Goal: Find specific page/section: Find specific page/section

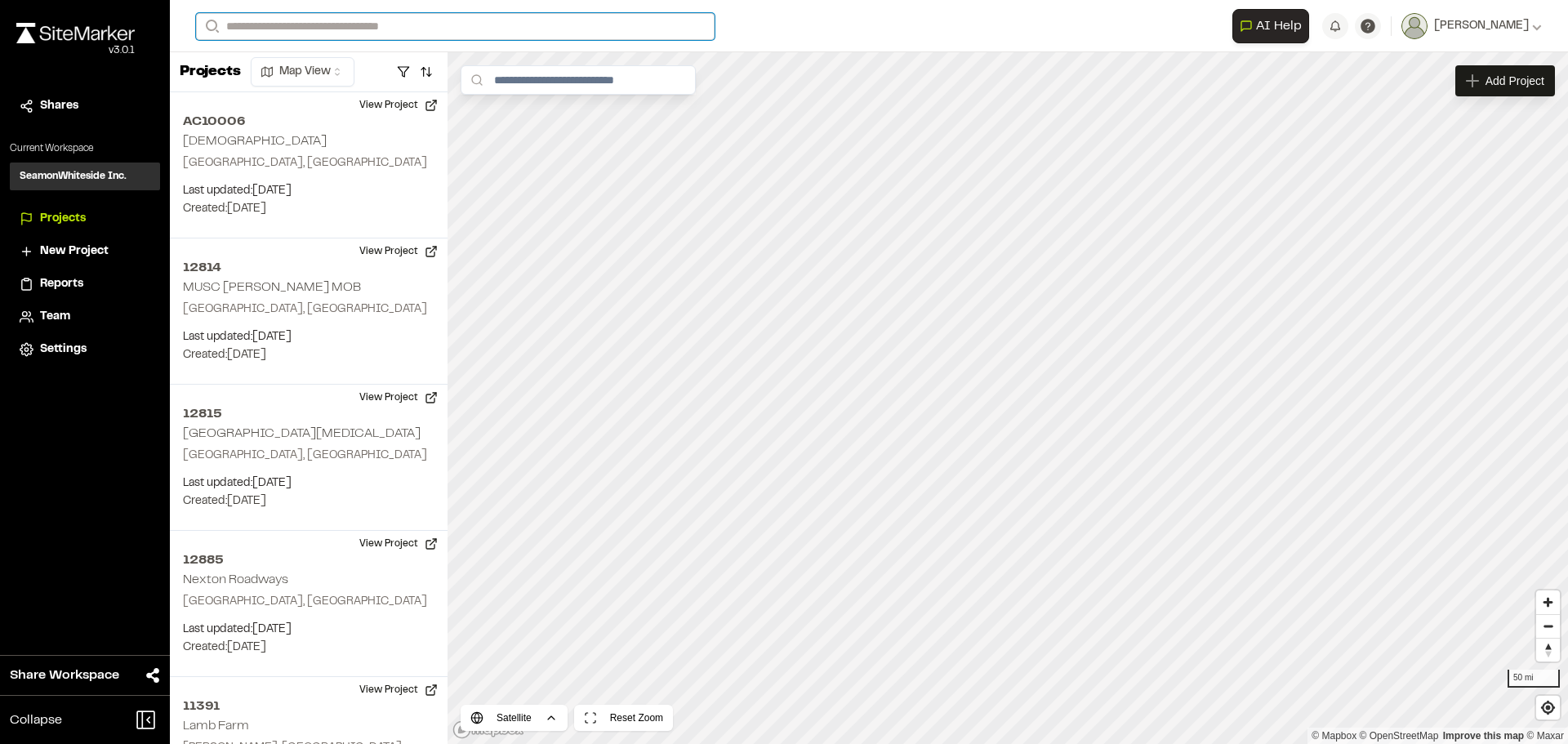
click at [304, 24] on input "Search" at bounding box center [455, 27] width 518 height 27
type input "******"
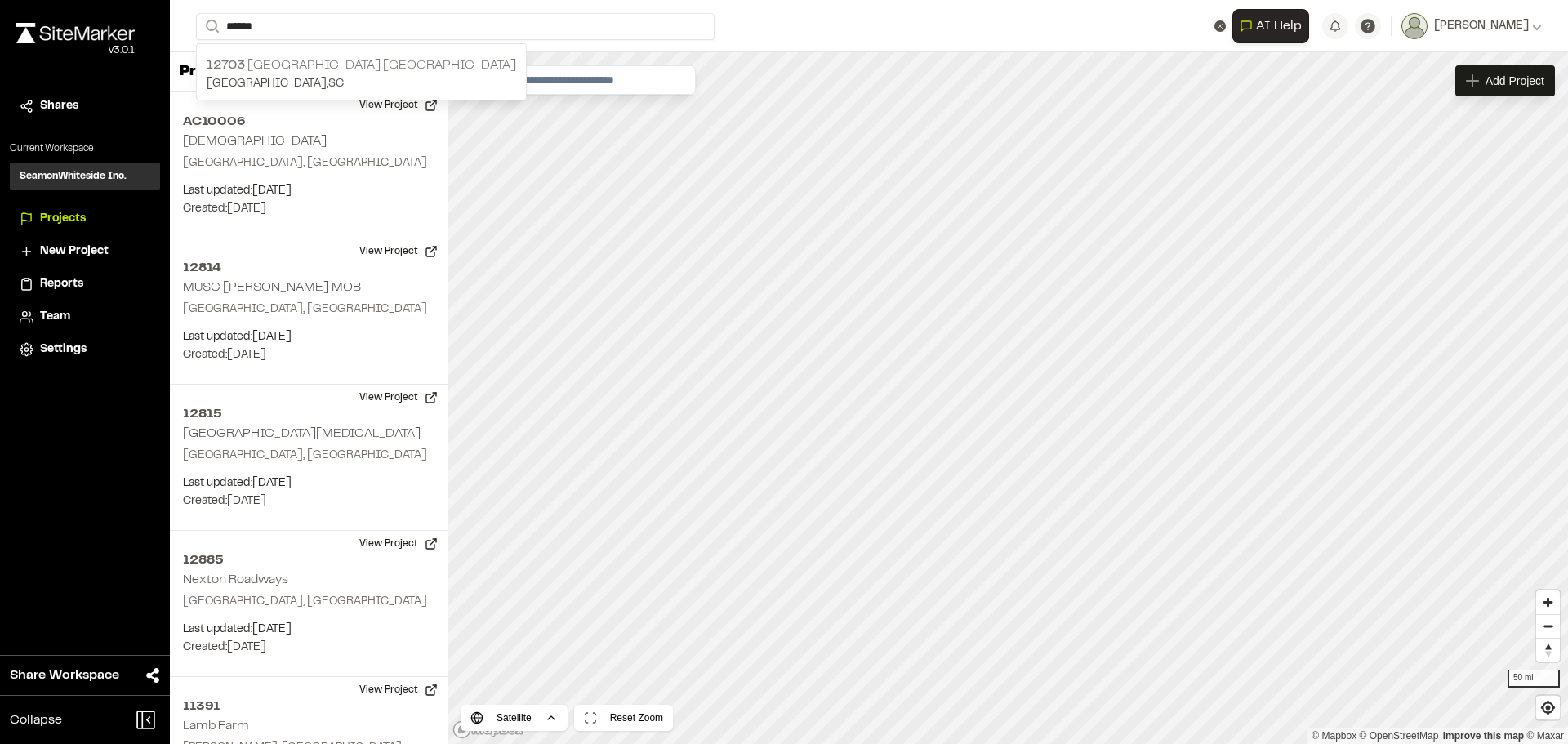
click at [315, 56] on p "12703 [GEOGRAPHIC_DATA] [GEOGRAPHIC_DATA]" at bounding box center [362, 66] width 310 height 20
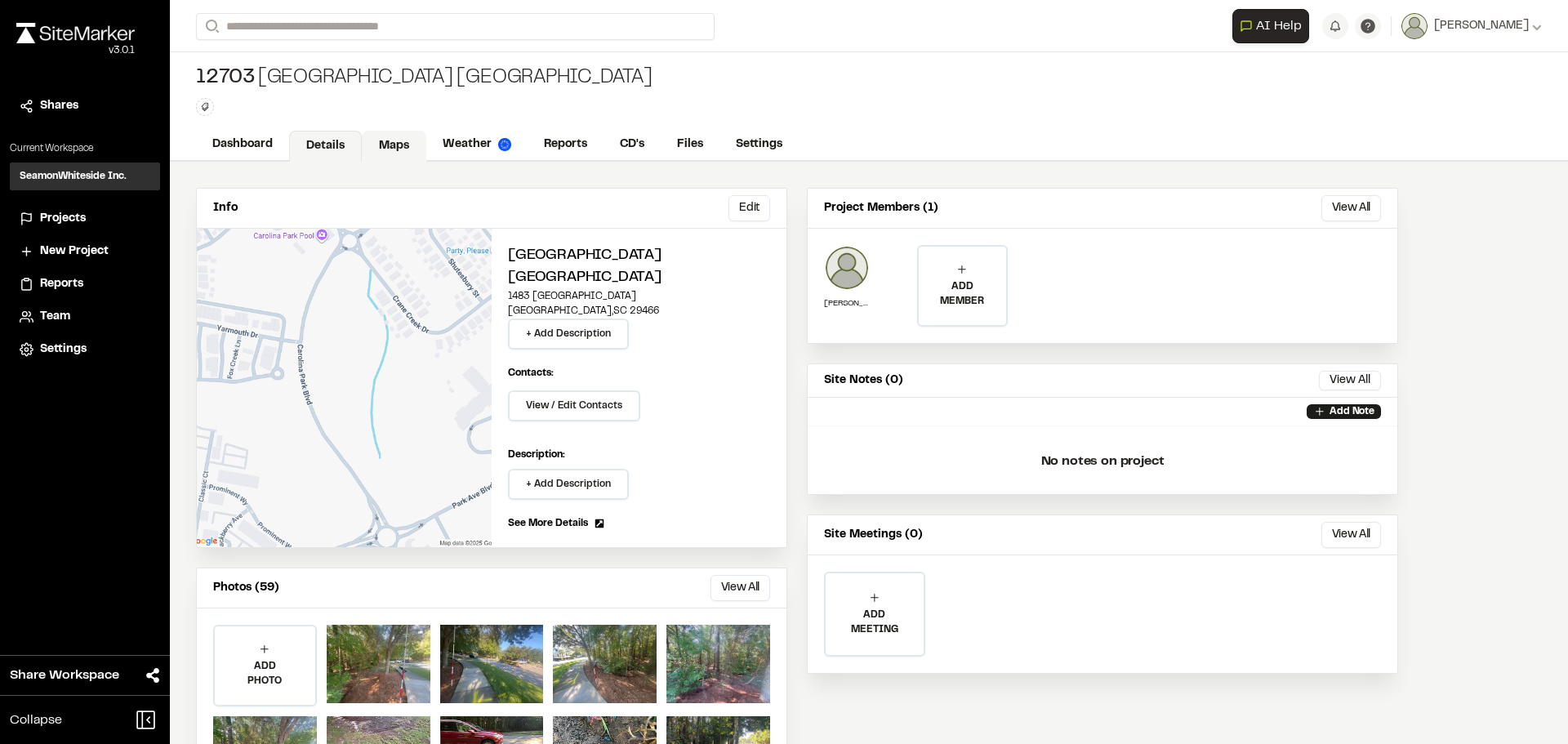
click at [383, 148] on link "Maps" at bounding box center [394, 146] width 65 height 31
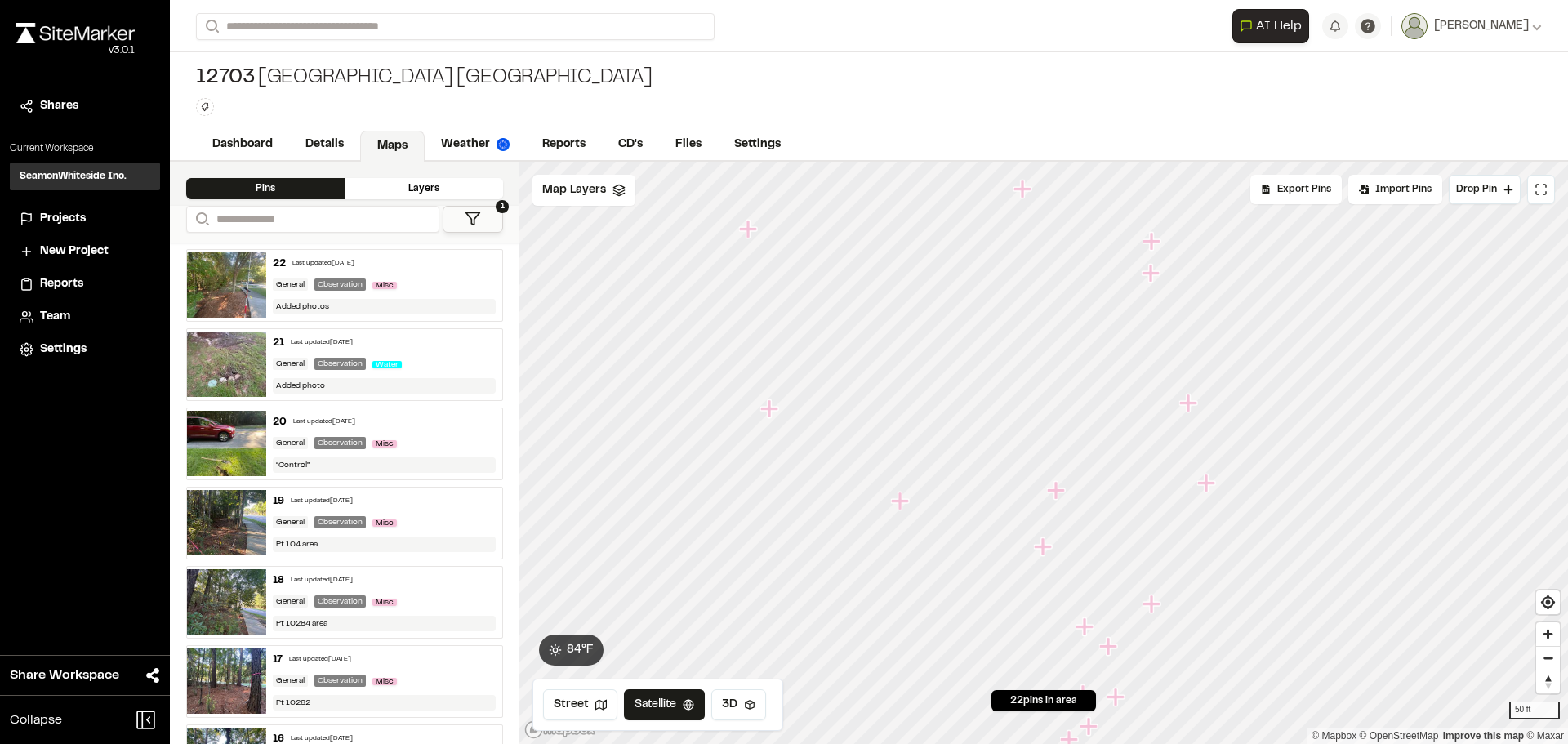
click at [902, 506] on icon "Map marker" at bounding box center [900, 500] width 18 height 18
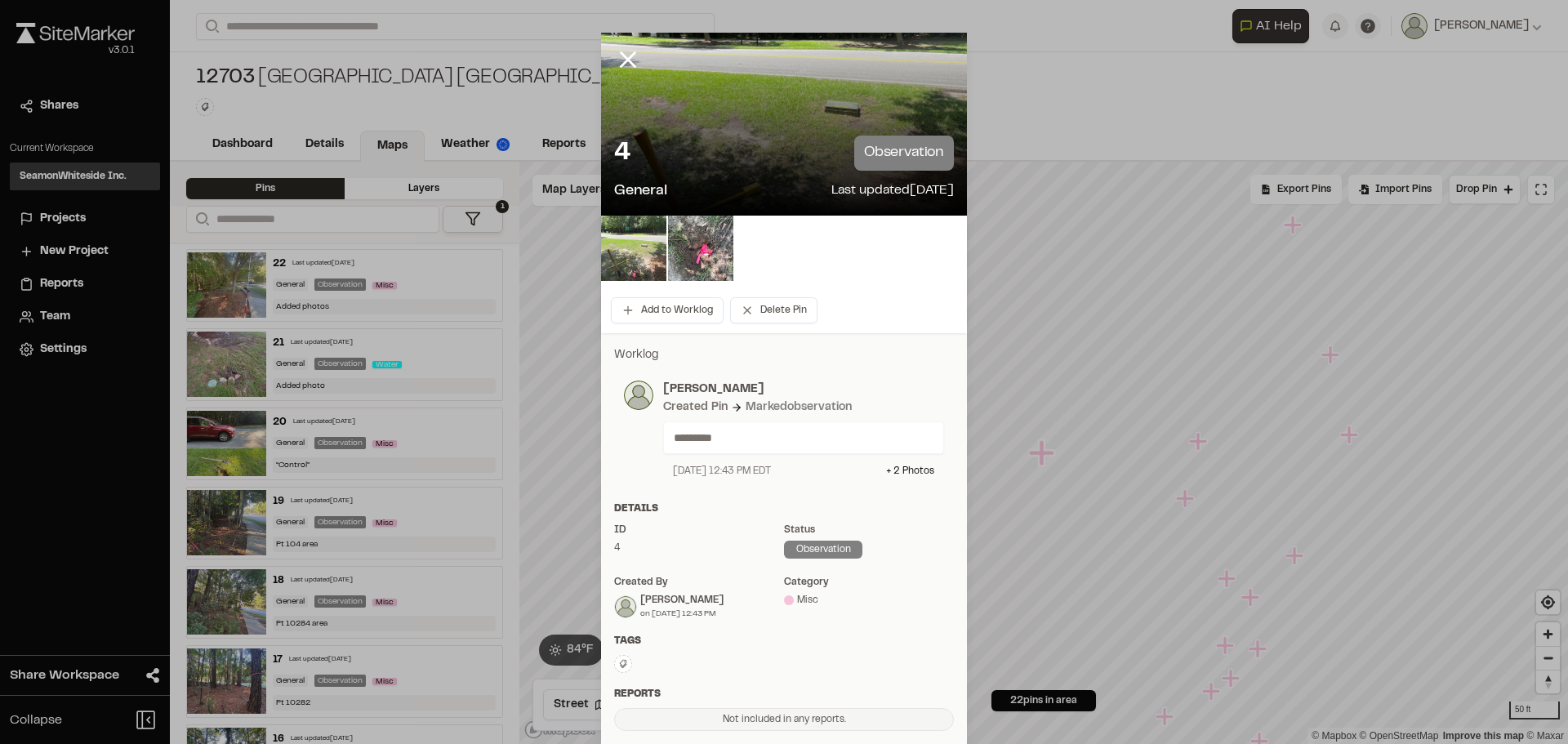
click at [617, 235] on img at bounding box center [634, 248] width 66 height 66
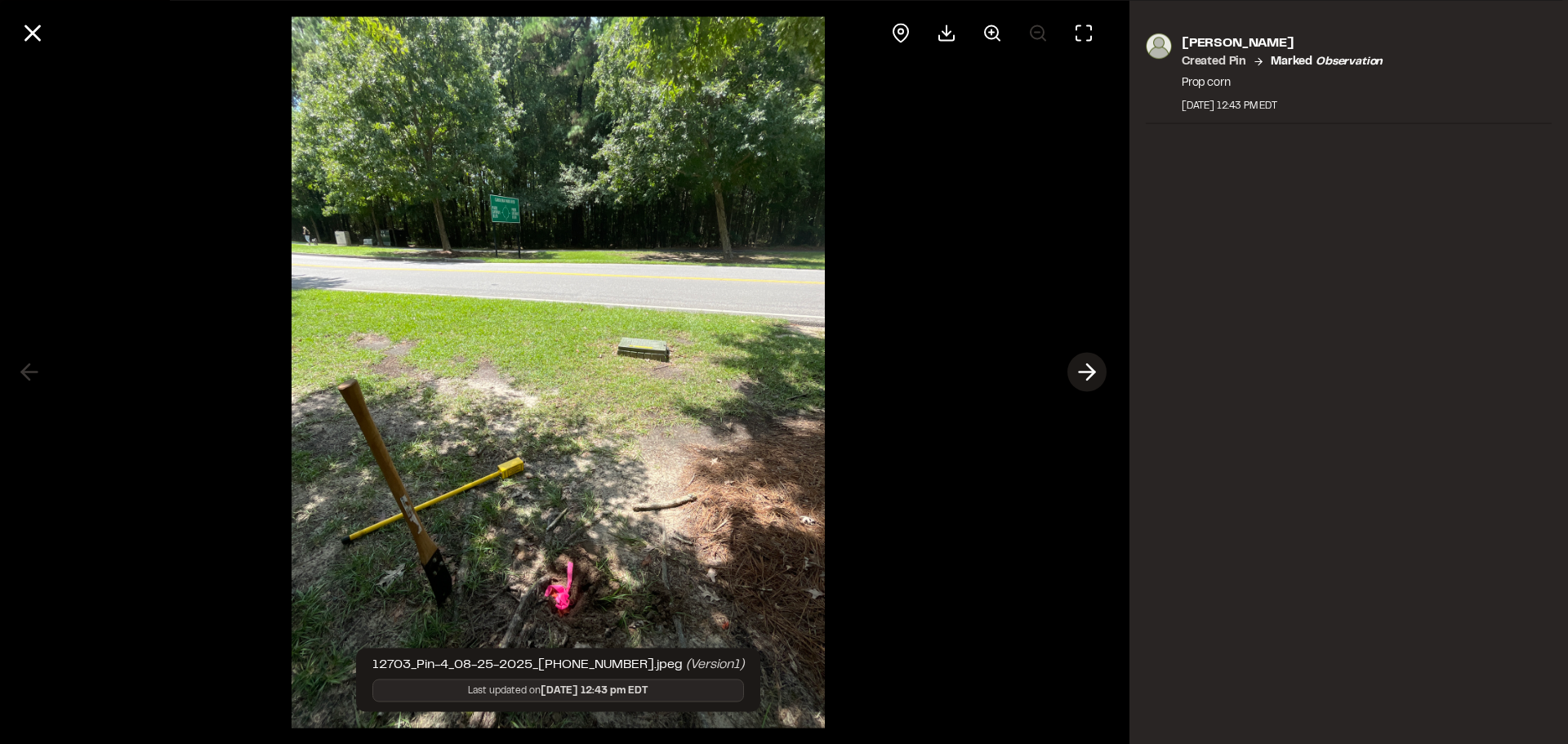
click at [1087, 380] on polyline at bounding box center [1091, 372] width 7 height 15
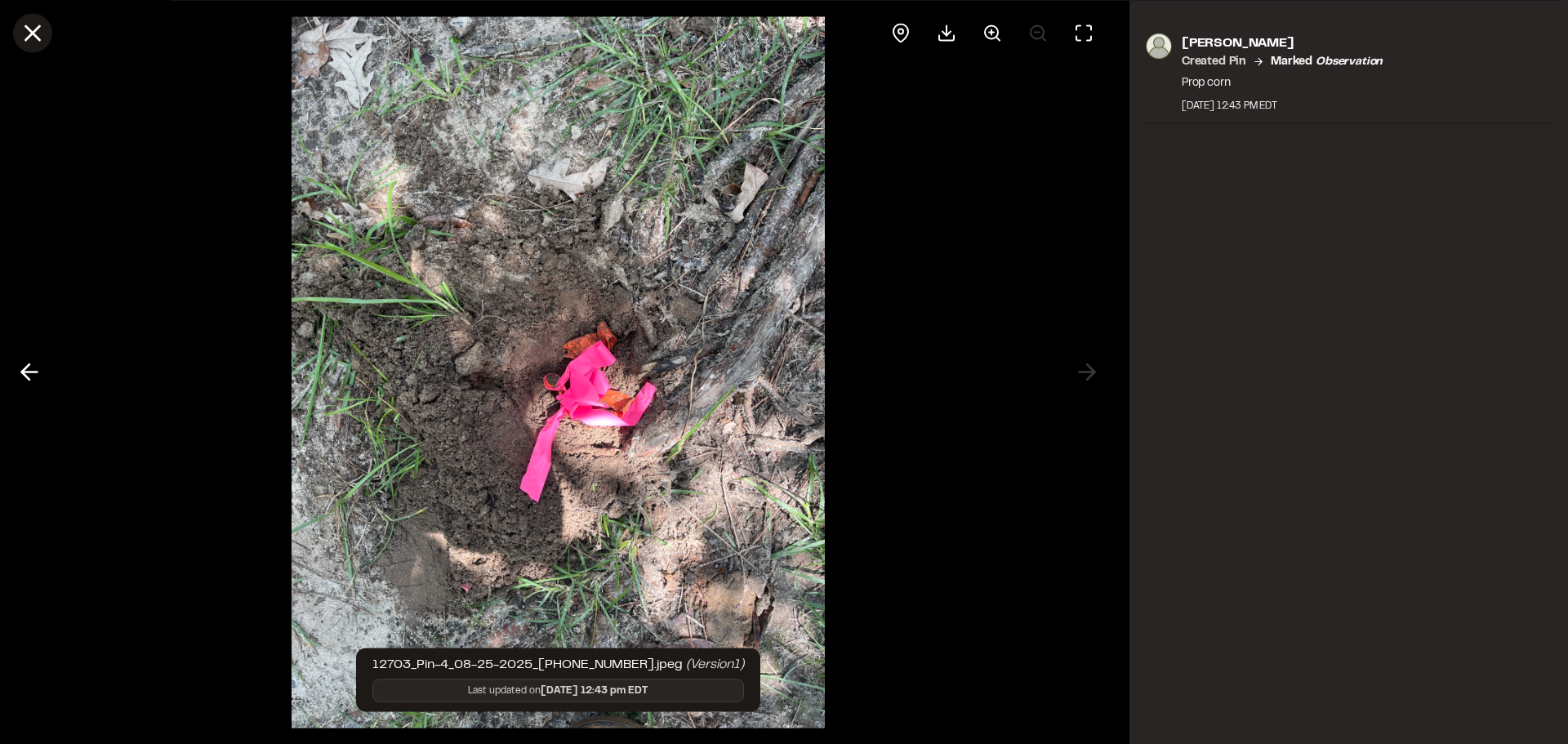
click at [25, 31] on icon at bounding box center [32, 32] width 28 height 28
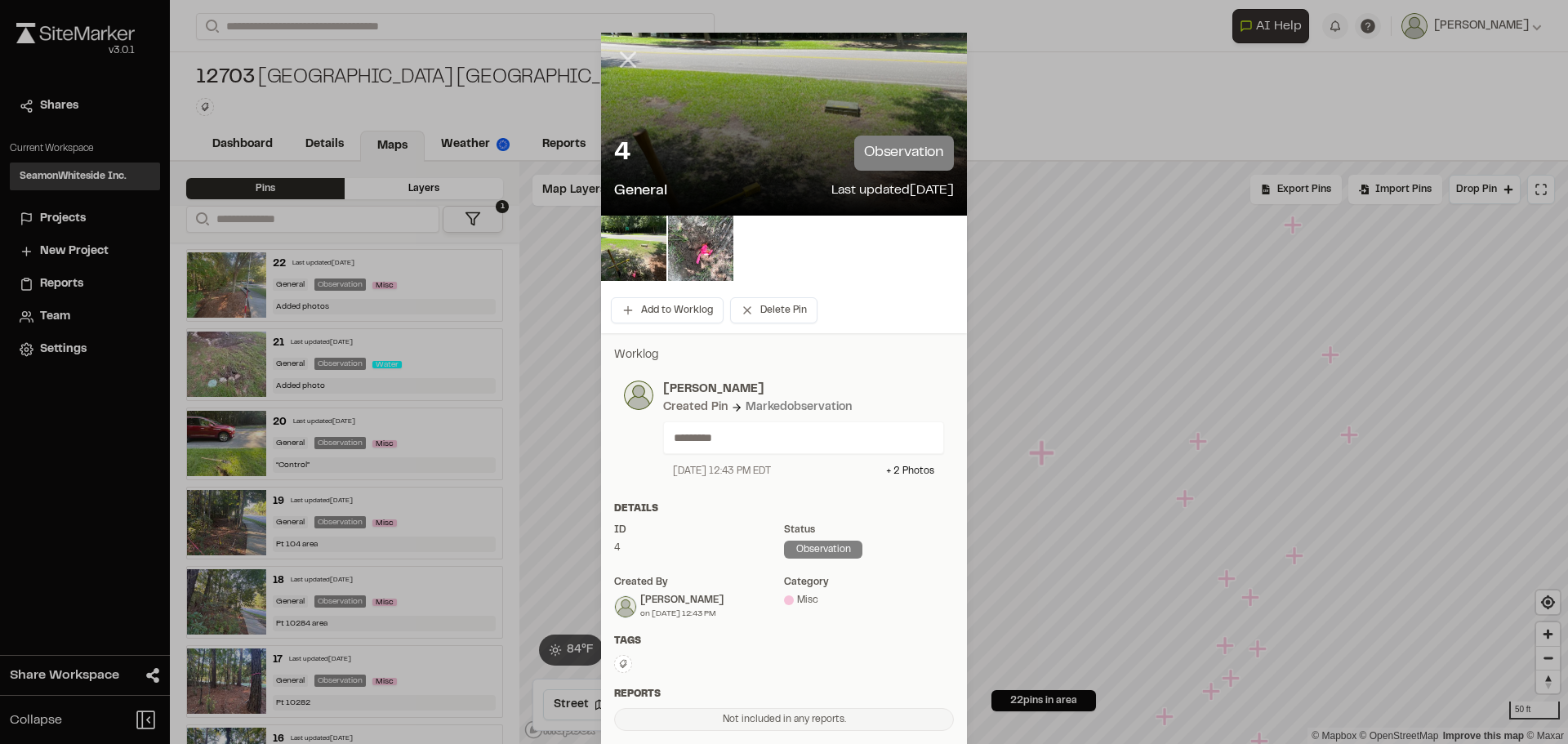
click at [625, 52] on icon at bounding box center [627, 59] width 28 height 28
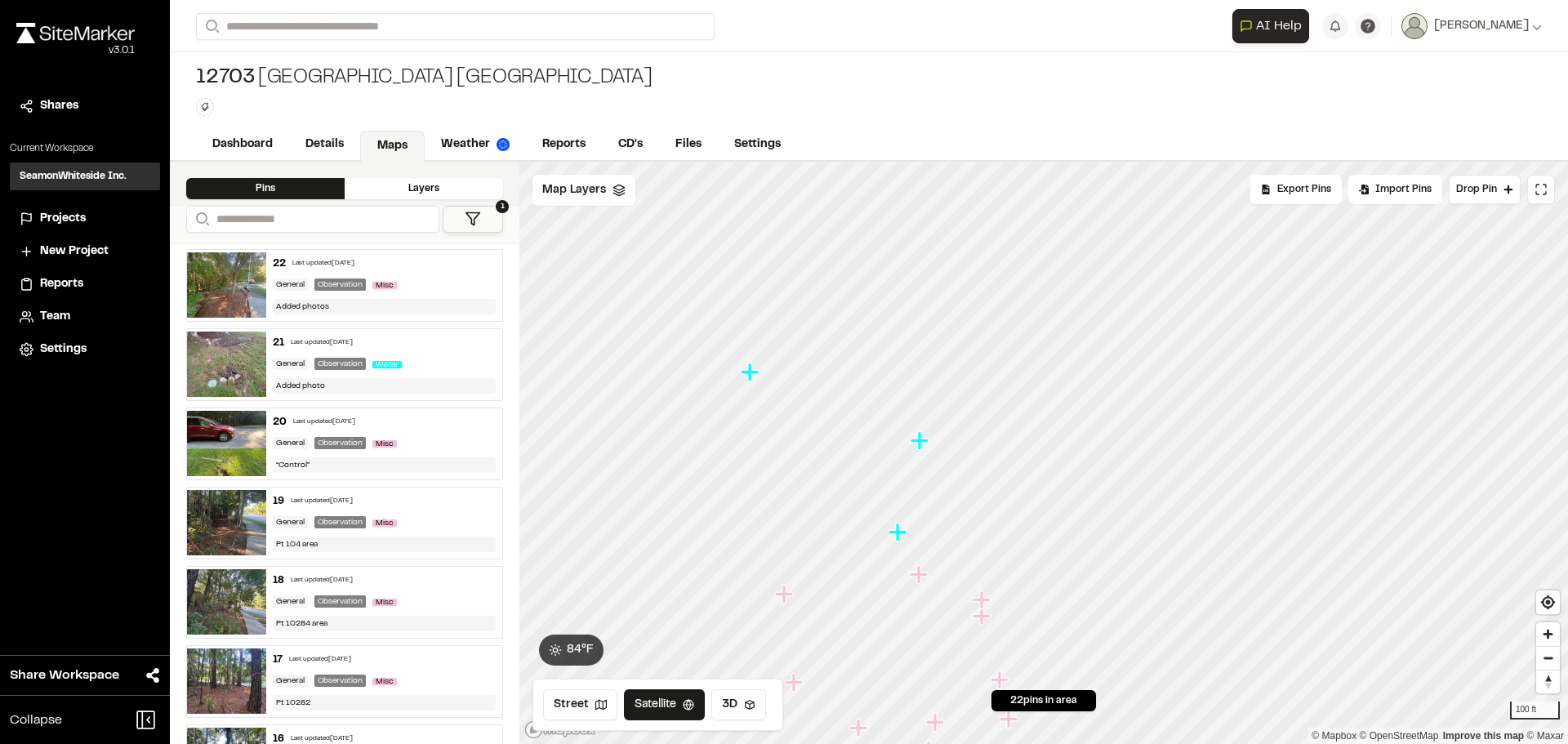
click at [77, 215] on span "Projects" at bounding box center [62, 219] width 46 height 18
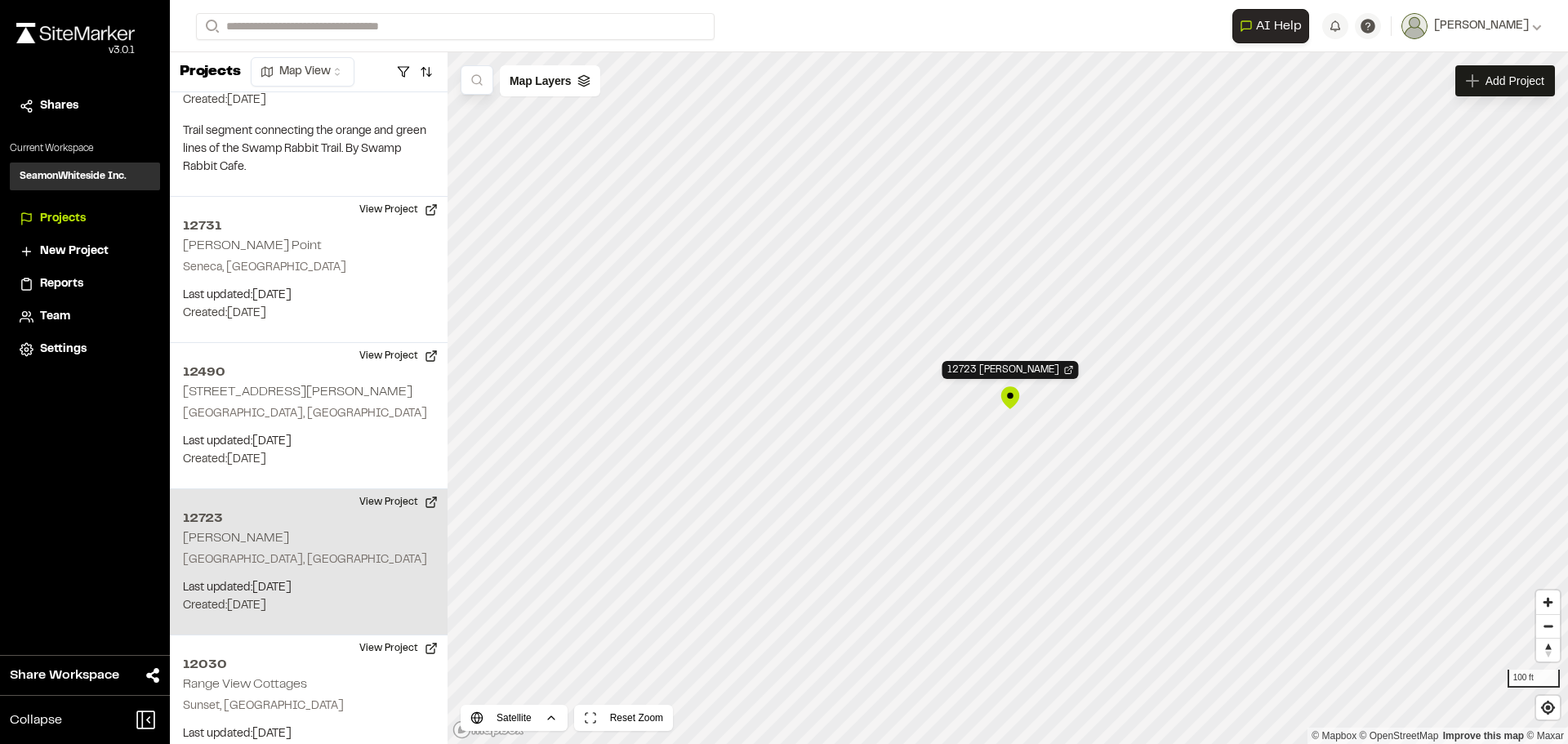
scroll to position [14033, 0]
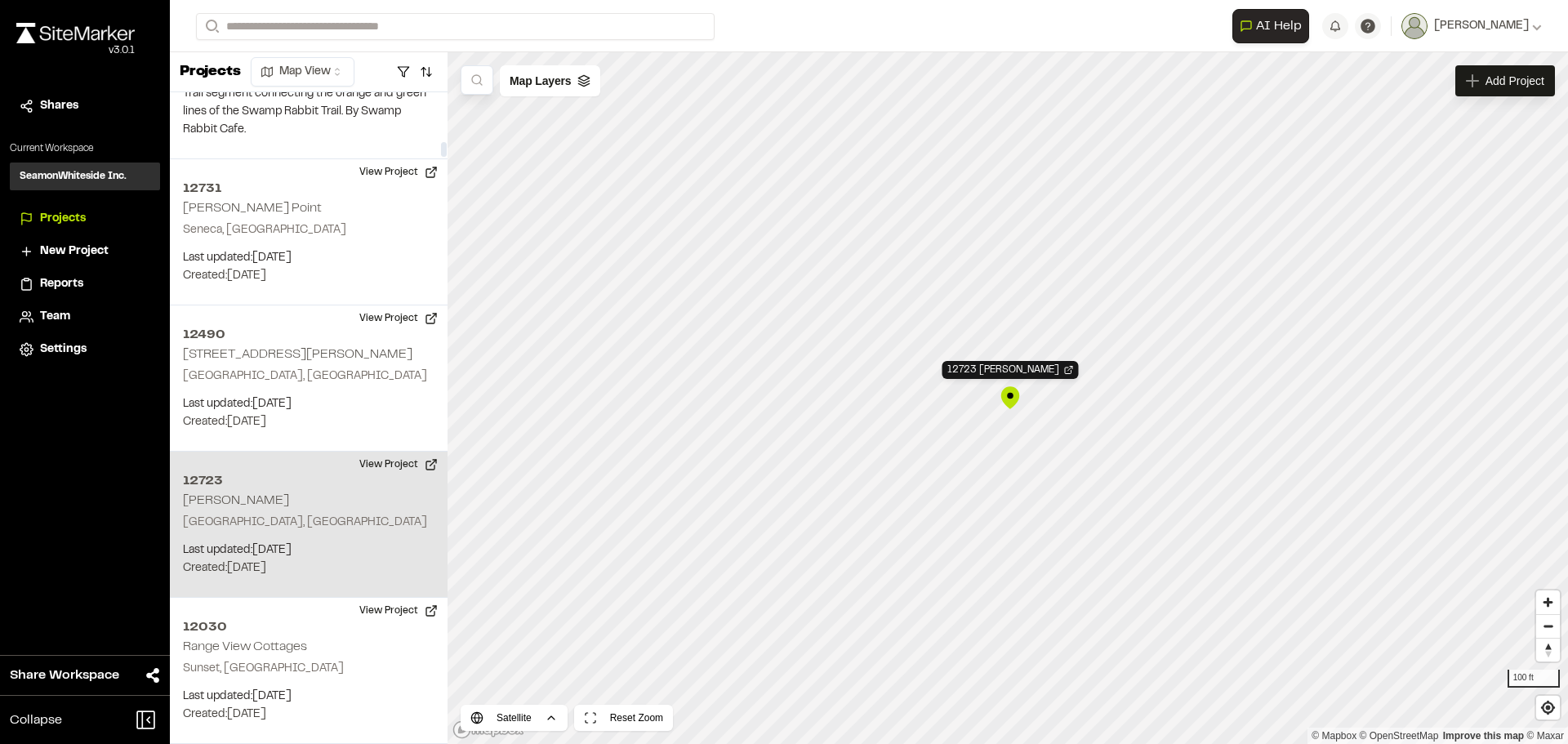
click at [298, 542] on p "Last updated: [DATE]" at bounding box center [308, 551] width 251 height 18
click at [308, 514] on p "[GEOGRAPHIC_DATA], [GEOGRAPHIC_DATA]" at bounding box center [308, 523] width 251 height 18
click at [280, 542] on p "Last updated: [DATE]" at bounding box center [308, 551] width 251 height 18
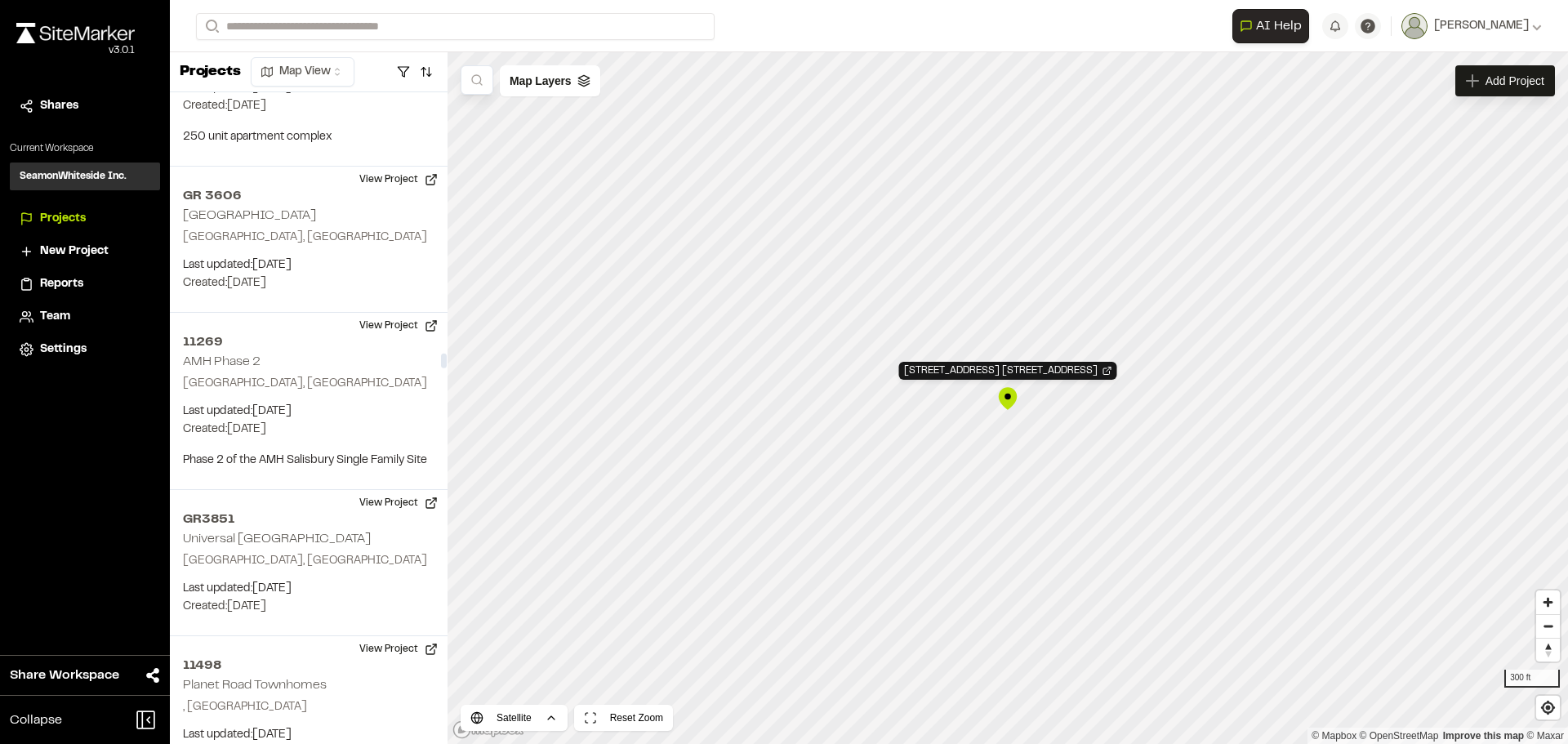
scroll to position [74596, 0]
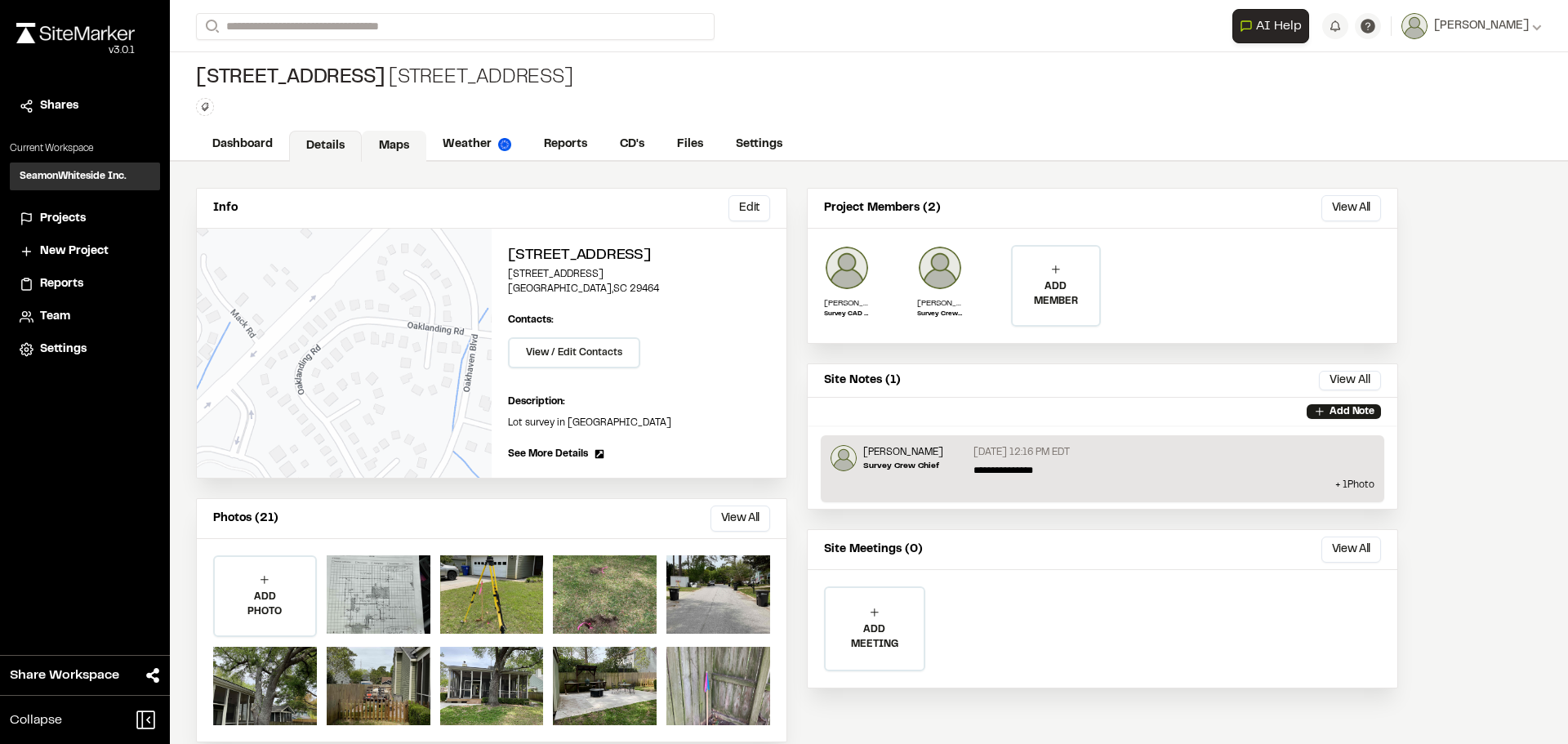
click at [398, 137] on link "Maps" at bounding box center [394, 146] width 65 height 31
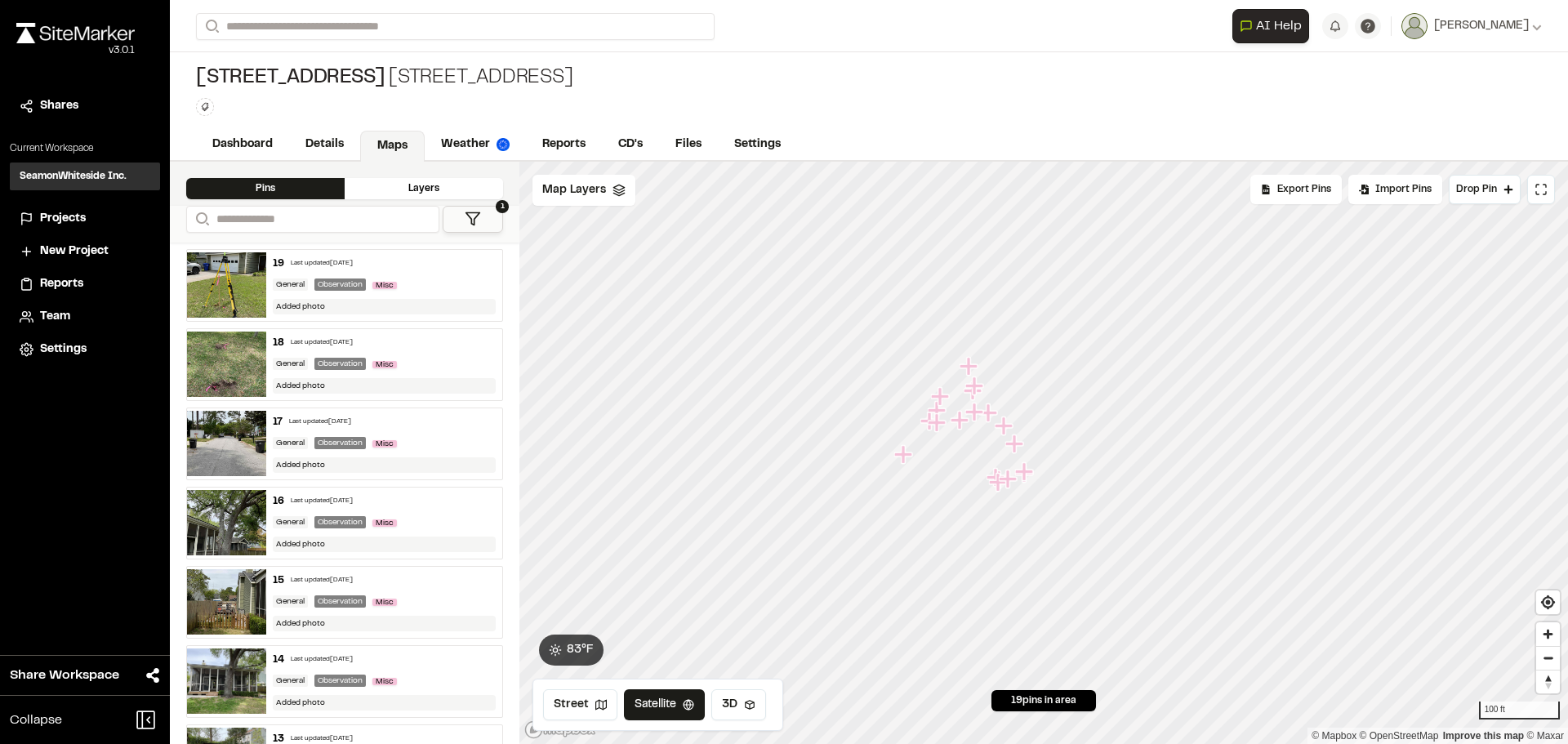
click at [1008, 426] on icon "Map marker" at bounding box center [1004, 426] width 18 height 18
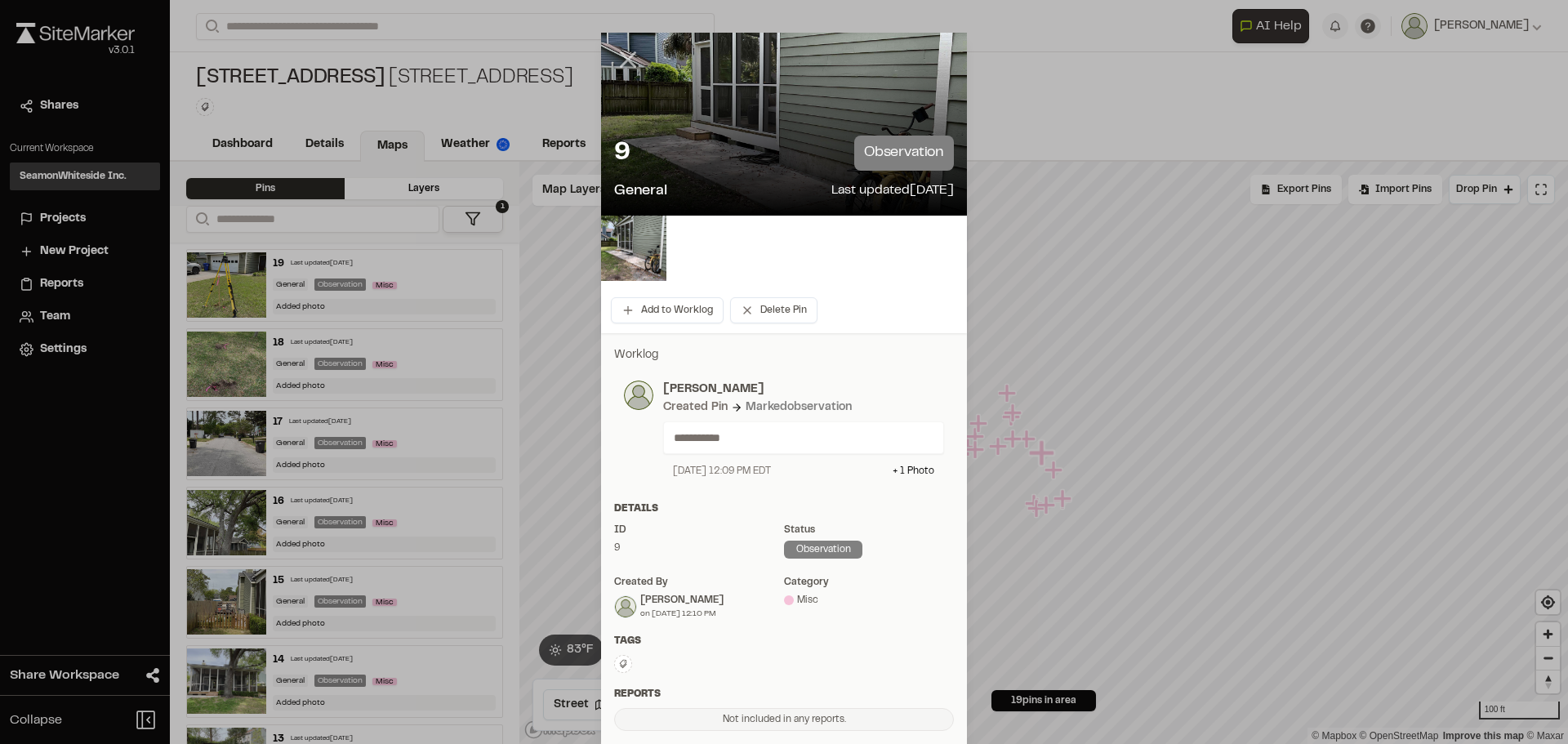
click at [614, 58] on icon at bounding box center [627, 59] width 28 height 28
